Goal: Task Accomplishment & Management: Use online tool/utility

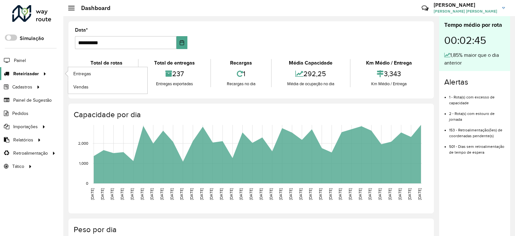
click at [33, 71] on span "Roteirizador" at bounding box center [26, 73] width 26 height 7
click at [81, 73] on span "Entregas" at bounding box center [82, 73] width 18 height 7
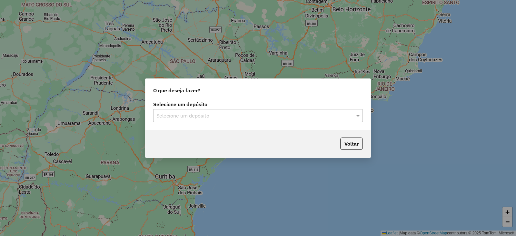
click at [206, 112] on input "text" at bounding box center [252, 116] width 190 height 8
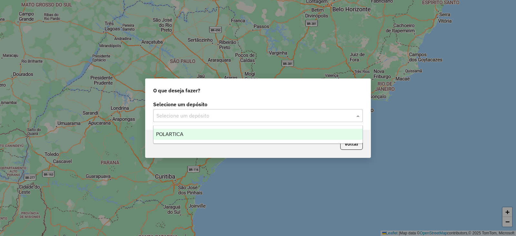
click at [184, 132] on div "POLARTICA" at bounding box center [258, 134] width 209 height 11
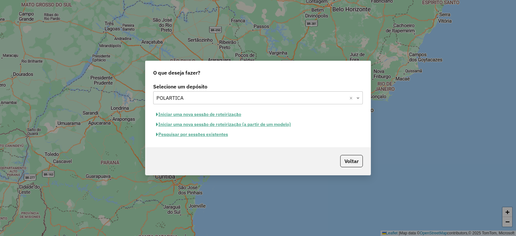
click at [212, 132] on button "Pesquisar por sessões existentes" at bounding box center [192, 134] width 78 height 10
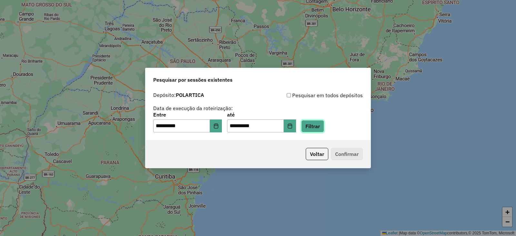
click at [324, 128] on button "Filtrar" at bounding box center [313, 126] width 23 height 12
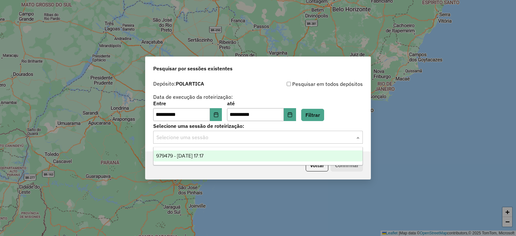
click at [251, 138] on input "text" at bounding box center [252, 138] width 190 height 8
click at [225, 155] on div "979479 - 15/08/2025 17:17" at bounding box center [258, 155] width 209 height 11
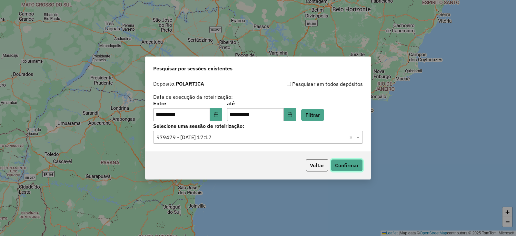
click at [350, 165] on button "Confirmar" at bounding box center [347, 165] width 32 height 12
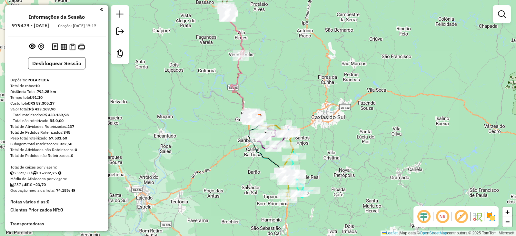
click at [101, 11] on em at bounding box center [101, 10] width 3 height 6
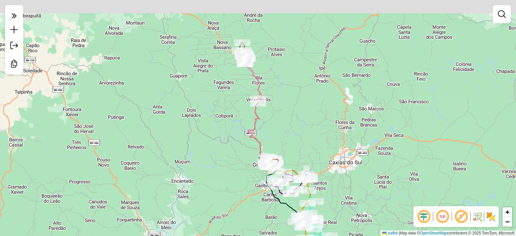
drag, startPoint x: 292, startPoint y: 95, endPoint x: 339, endPoint y: 196, distance: 111.0
click at [341, 201] on div "Janela de atendimento Grade de atendimento Capacidade Transportadoras Veículos …" at bounding box center [258, 118] width 516 height 236
